Goal: Use online tool/utility: Utilize a website feature to perform a specific function

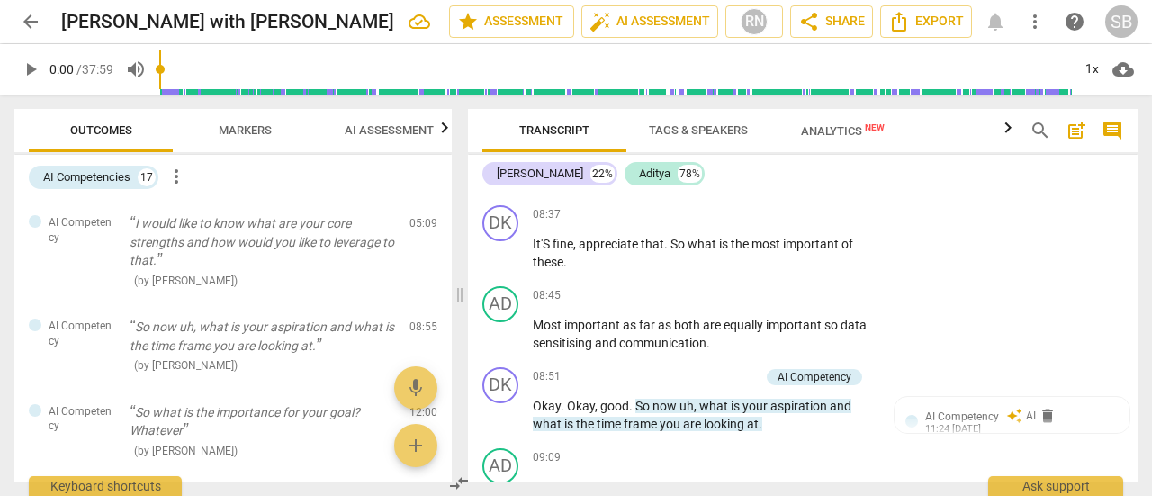
scroll to position [4708, 0]
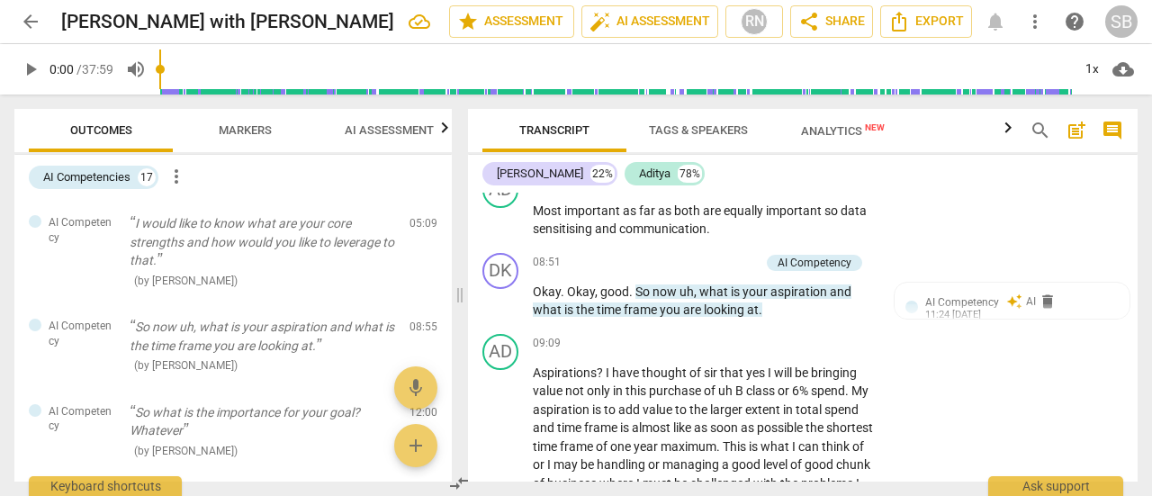
click at [240, 127] on span "Markers" at bounding box center [245, 129] width 53 height 13
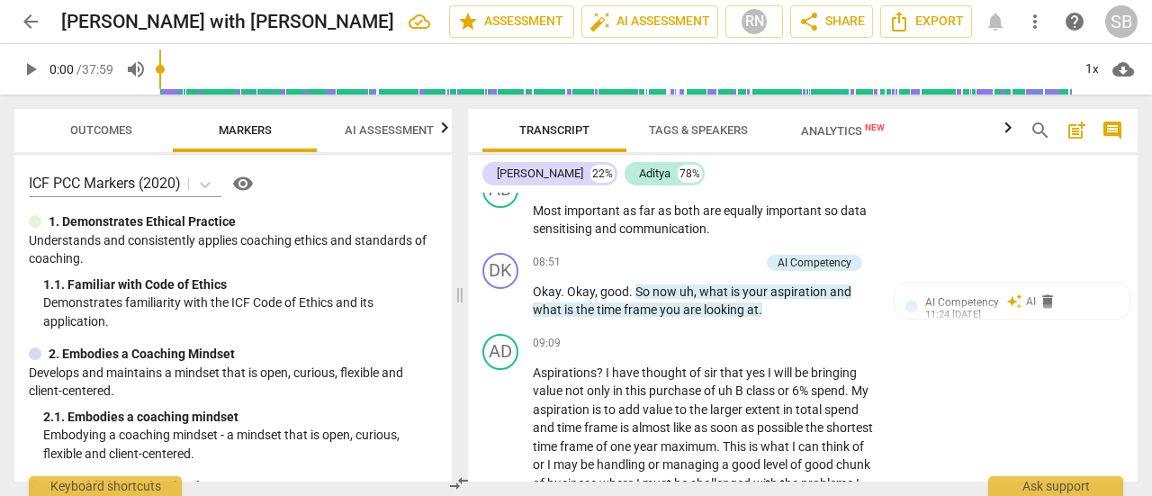
click at [369, 128] on span "AI Assessment" at bounding box center [389, 129] width 89 height 13
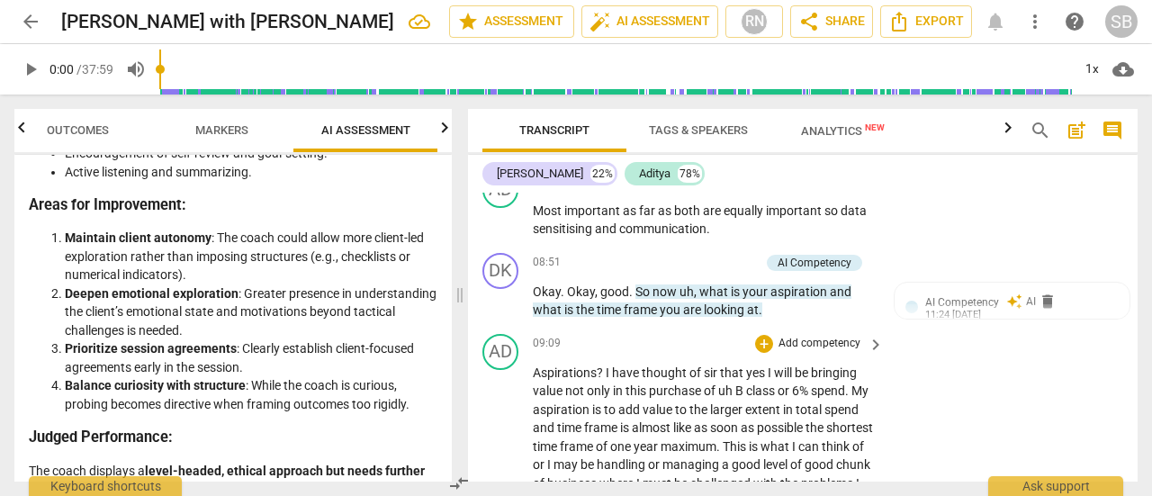
scroll to position [3898, 0]
click at [968, 309] on span "AI Competency" at bounding box center [962, 302] width 74 height 13
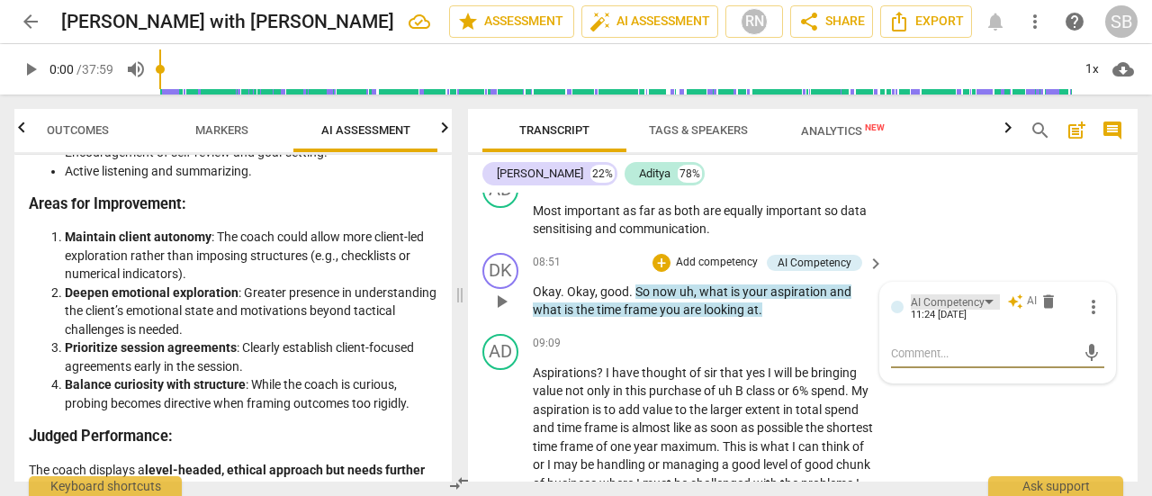
click at [979, 311] on div "AI Competency" at bounding box center [948, 302] width 74 height 17
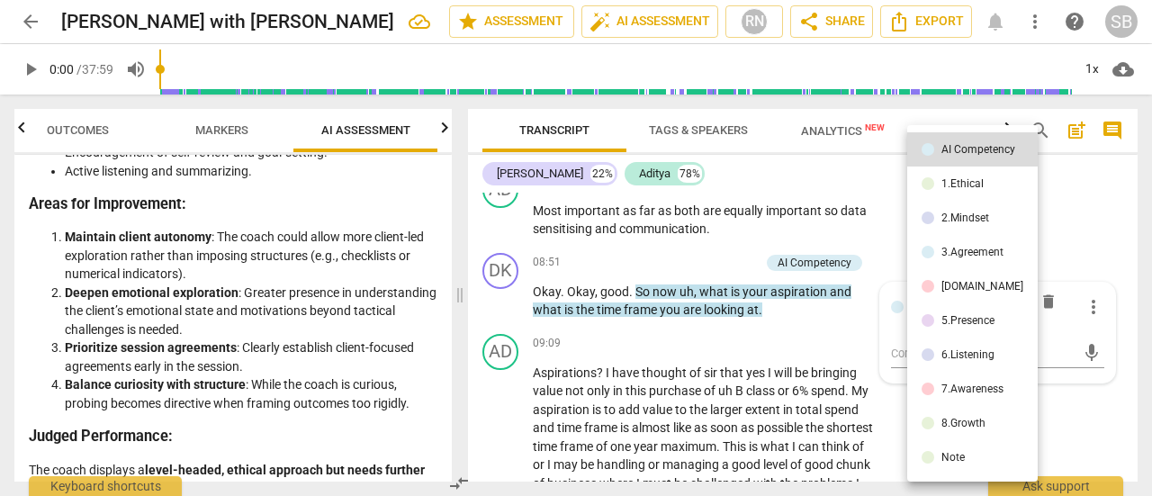
click at [968, 257] on div "3.Agreement" at bounding box center [972, 252] width 62 height 11
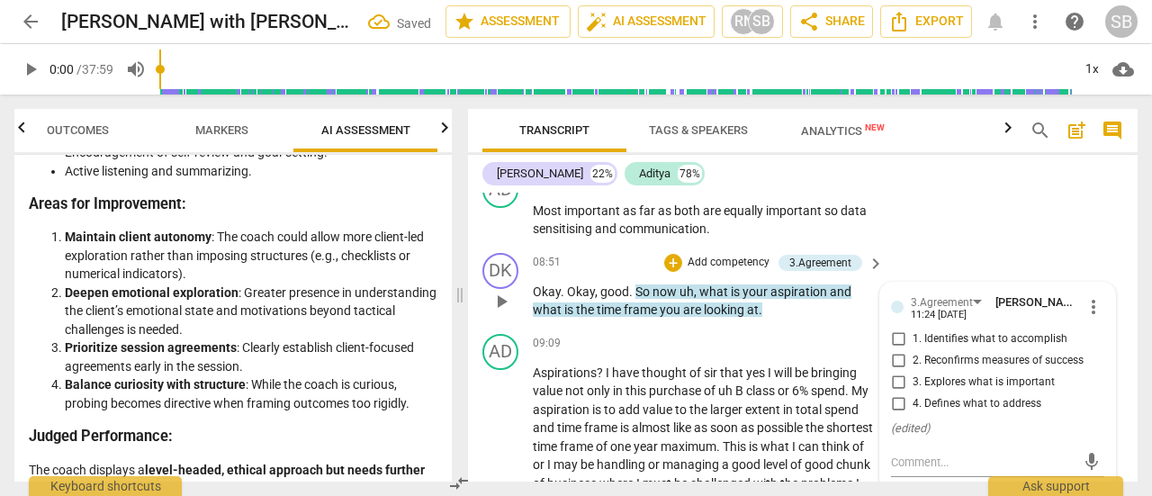
scroll to position [4798, 0]
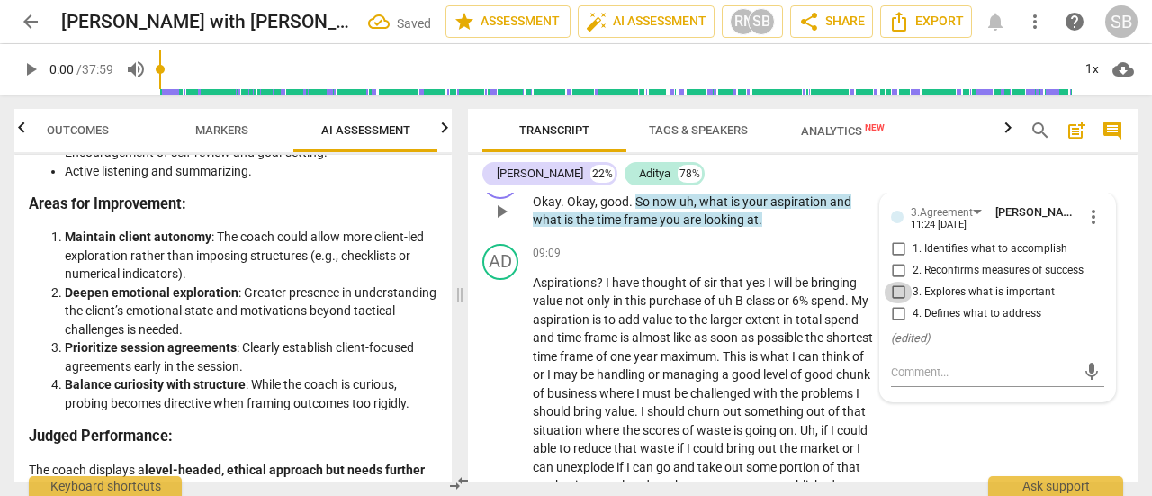
click at [902, 303] on input "3. Explores what is important" at bounding box center [898, 293] width 29 height 22
checkbox input "true"
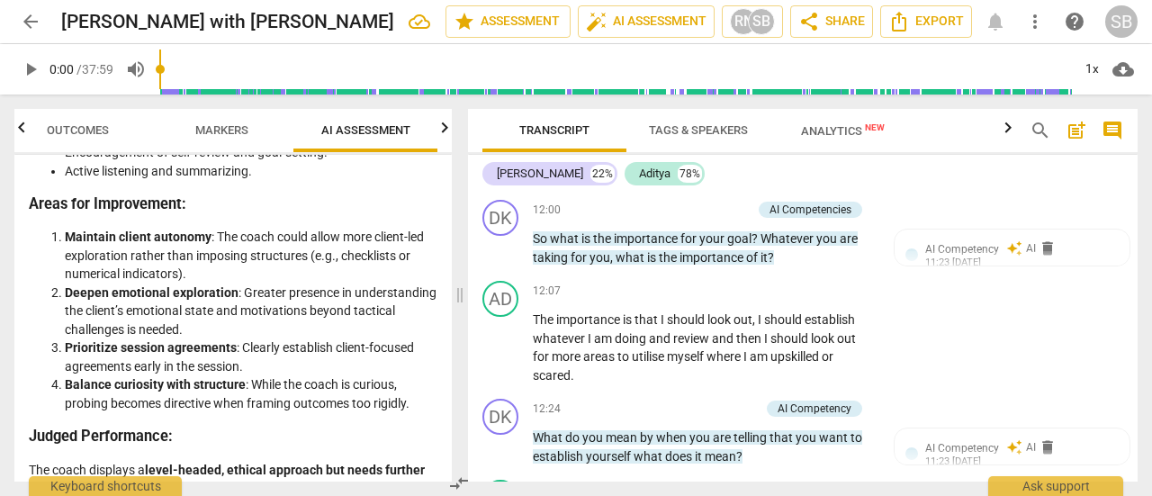
scroll to position [5608, 0]
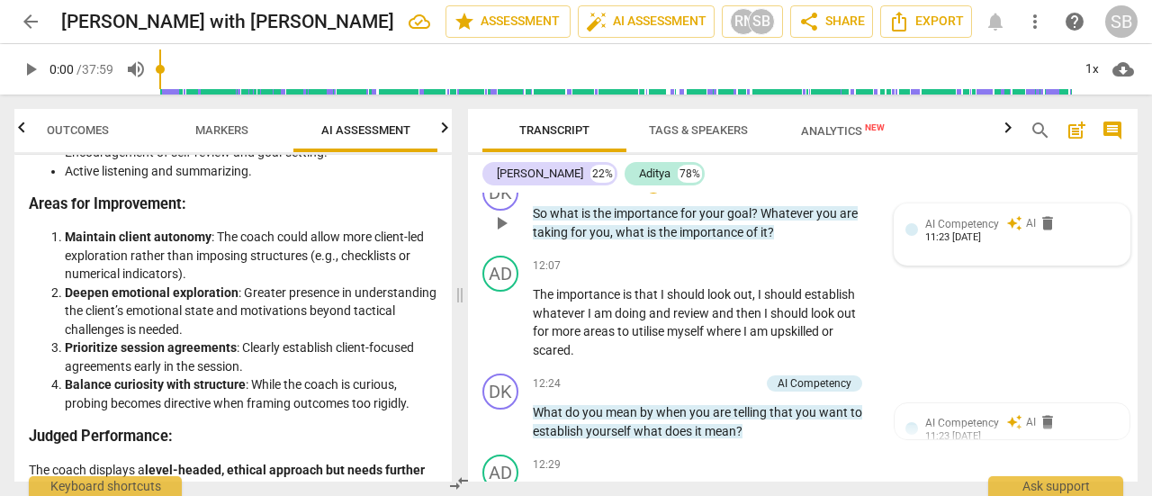
click at [974, 244] on div "11:23 [DATE]" at bounding box center [953, 238] width 56 height 12
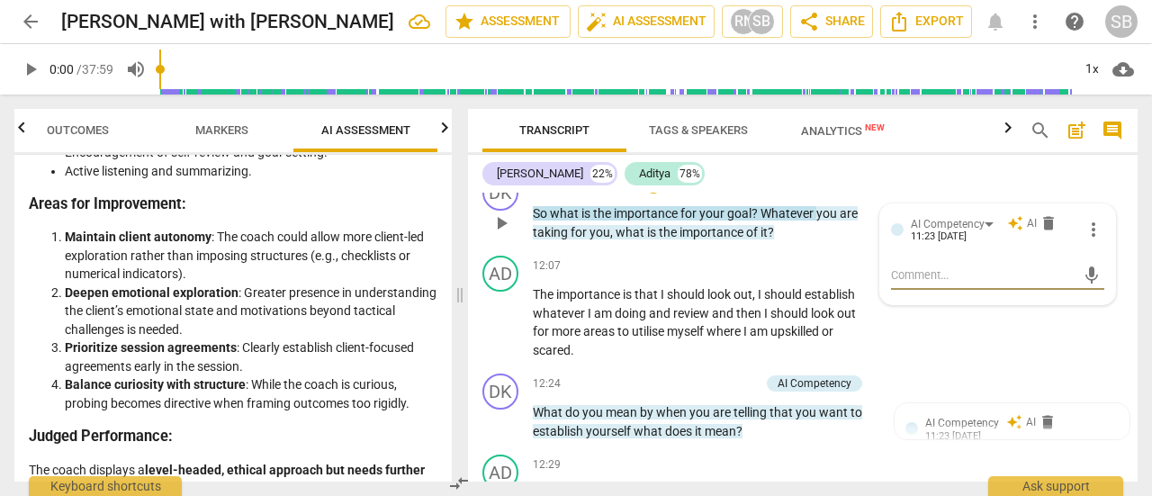
click at [1014, 231] on span "auto_awesome" at bounding box center [1015, 223] width 16 height 16
click at [981, 231] on div "AI Competency" at bounding box center [955, 223] width 89 height 15
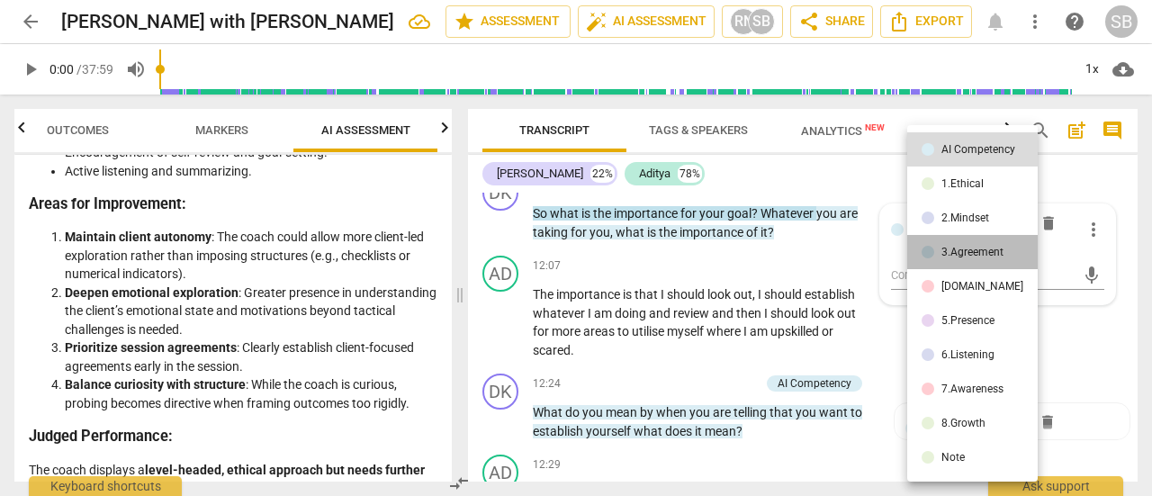
click at [981, 255] on div "3.Agreement" at bounding box center [972, 252] width 62 height 11
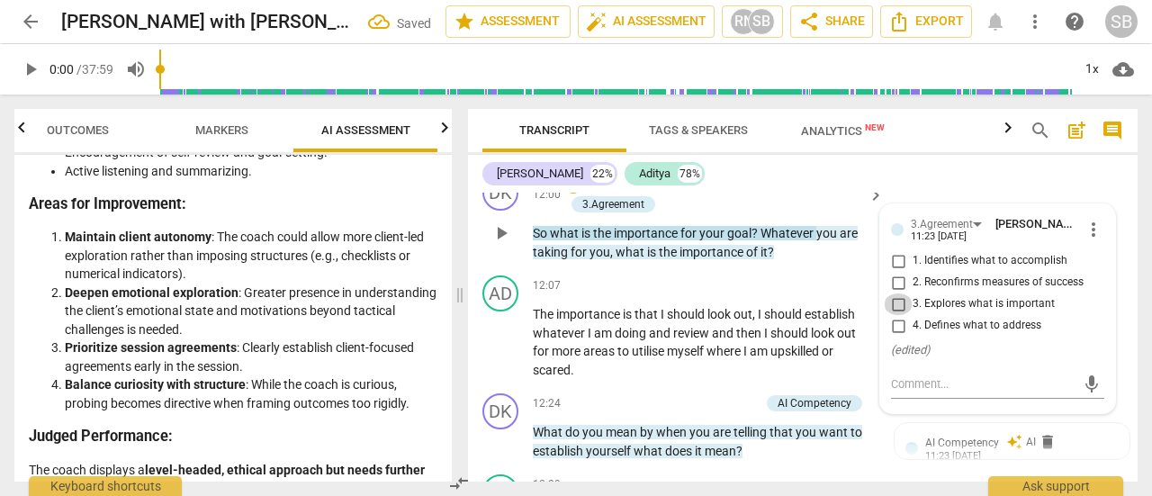
click at [906, 315] on input "3. Explores what is important" at bounding box center [898, 304] width 29 height 22
checkbox input "true"
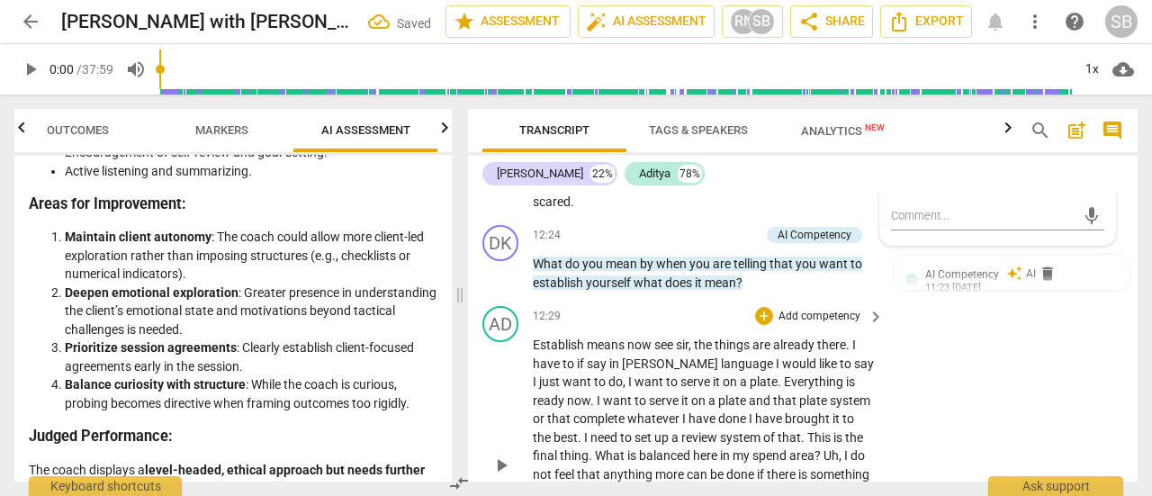
scroll to position [5788, 0]
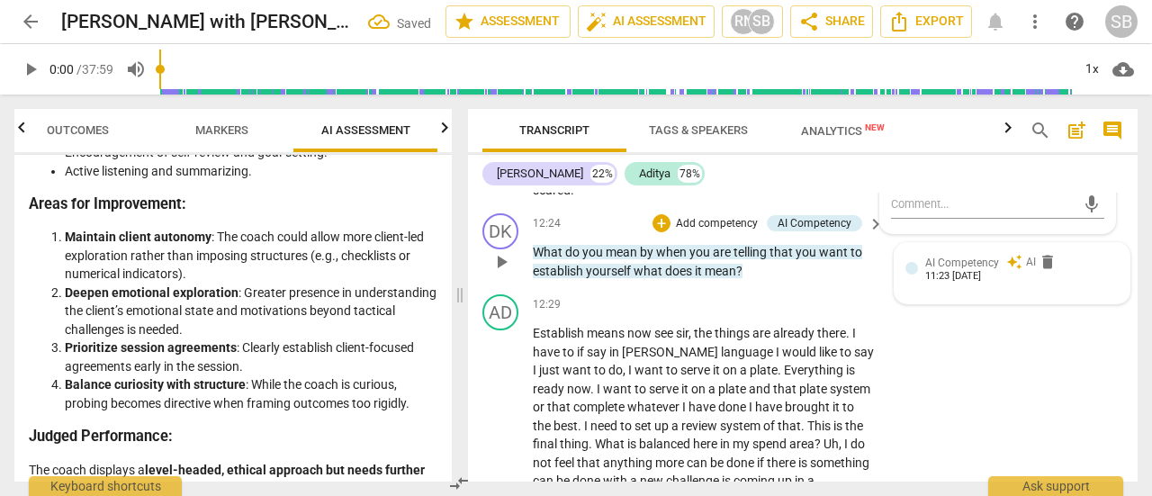
click at [932, 283] on div "11:23 [DATE]" at bounding box center [953, 277] width 56 height 12
